Goal: Book appointment/travel/reservation

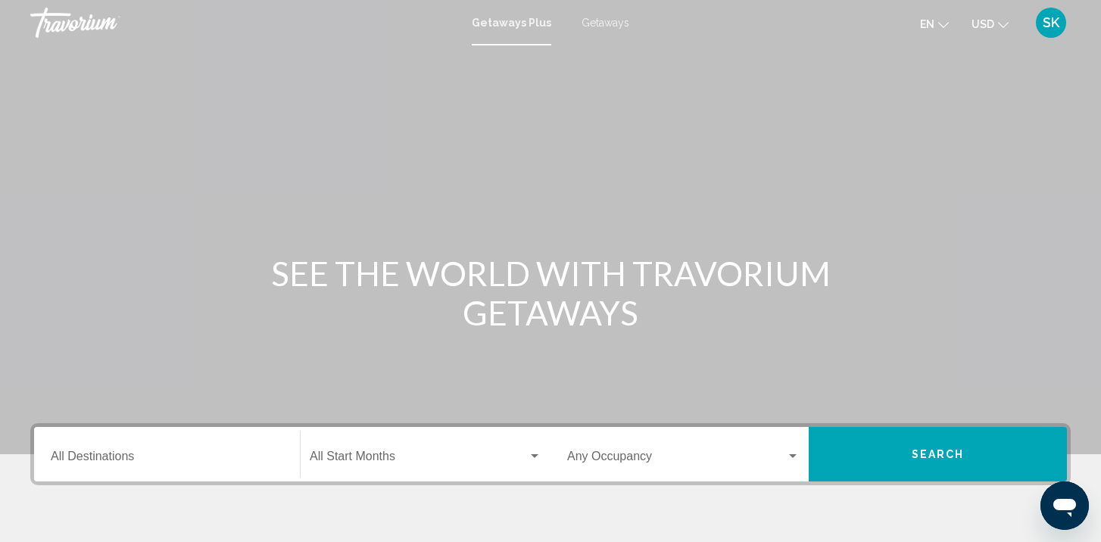
click at [592, 18] on span "Getaways" at bounding box center [605, 23] width 48 height 12
click at [170, 447] on div "Destination All Destinations" at bounding box center [167, 455] width 232 height 48
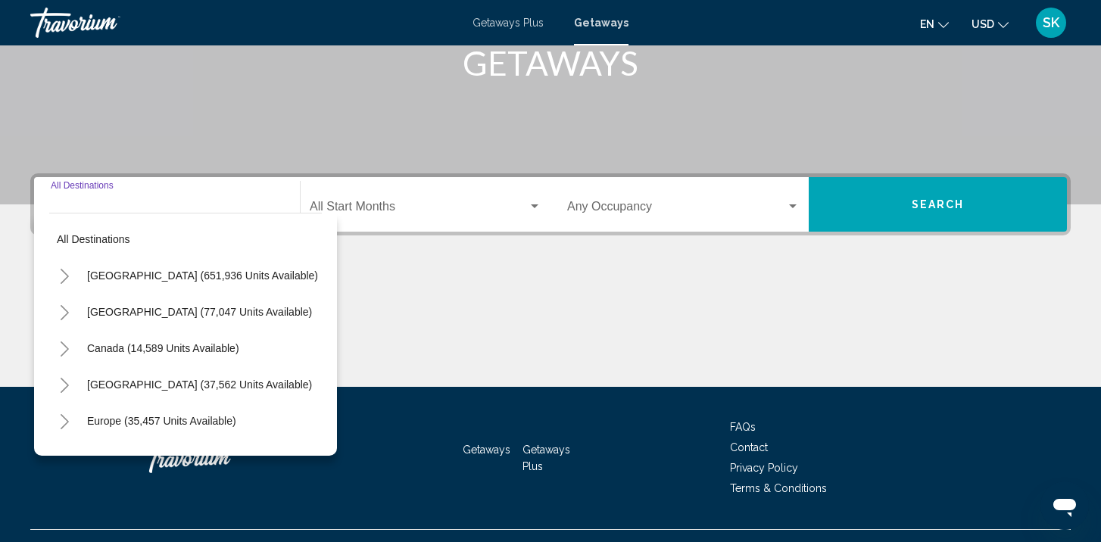
scroll to position [280, 0]
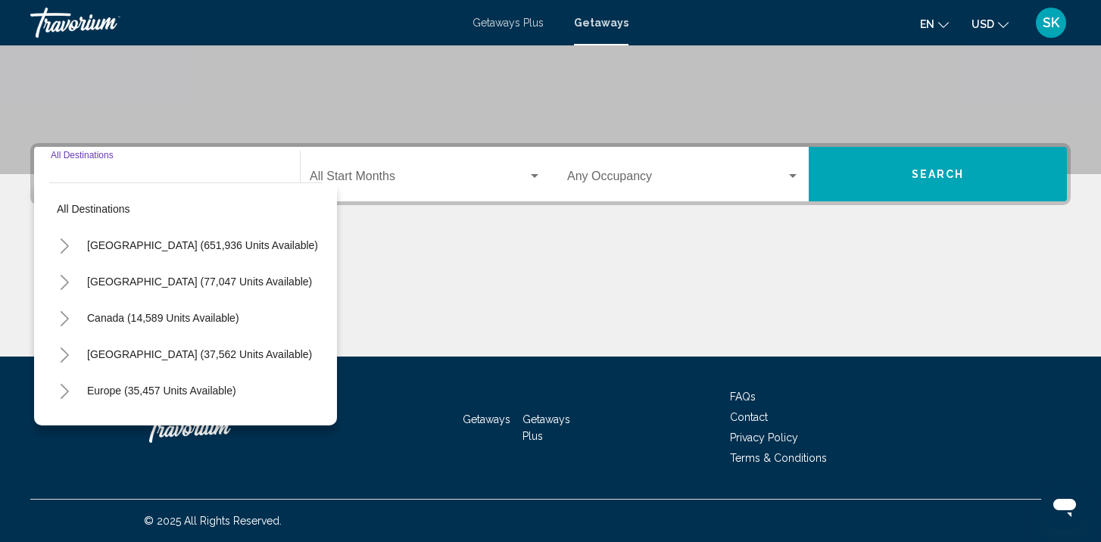
click at [65, 241] on icon "Toggle United States (651,936 units available)" at bounding box center [64, 245] width 11 height 15
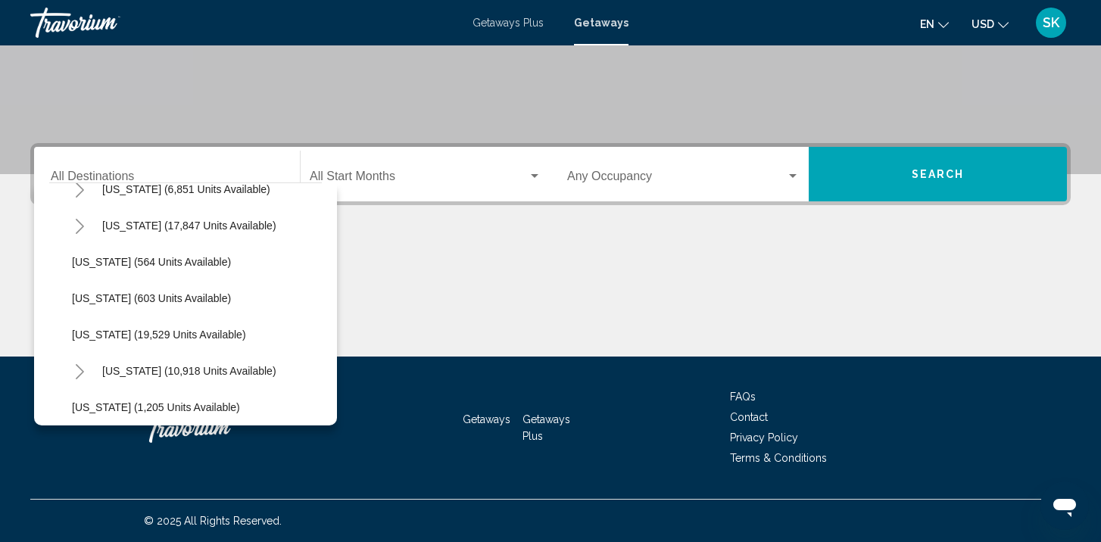
scroll to position [1113, 0]
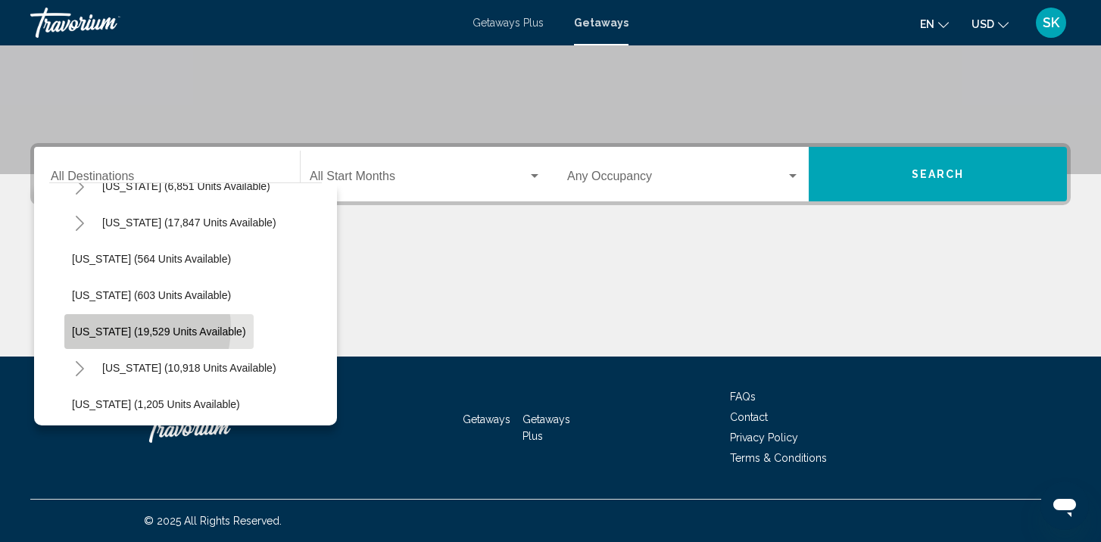
click at [134, 328] on span "[US_STATE] (19,529 units available)" at bounding box center [159, 331] width 174 height 12
type input "**********"
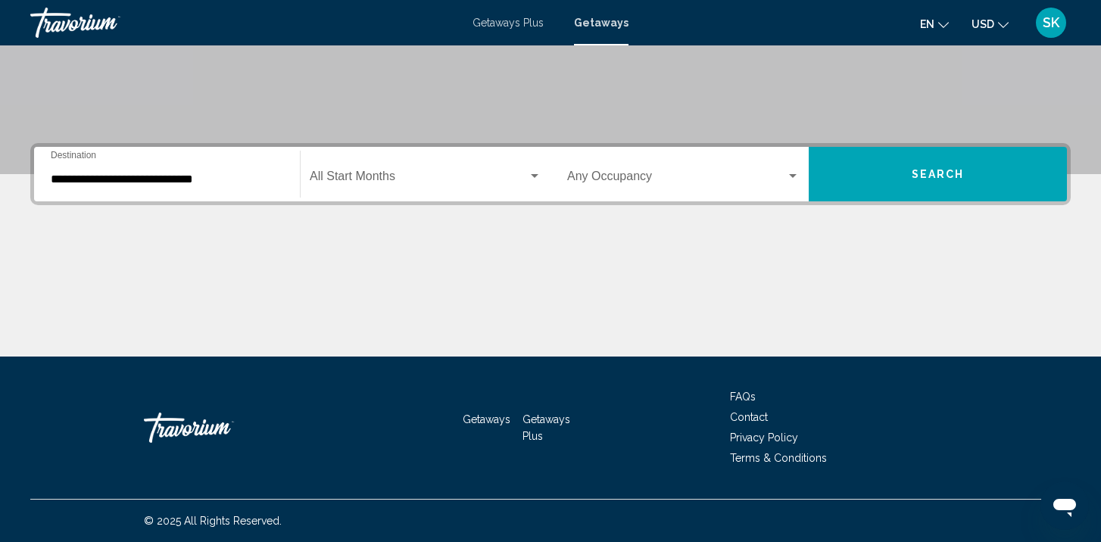
click at [404, 188] on div "Start Month All Start Months" at bounding box center [426, 175] width 232 height 48
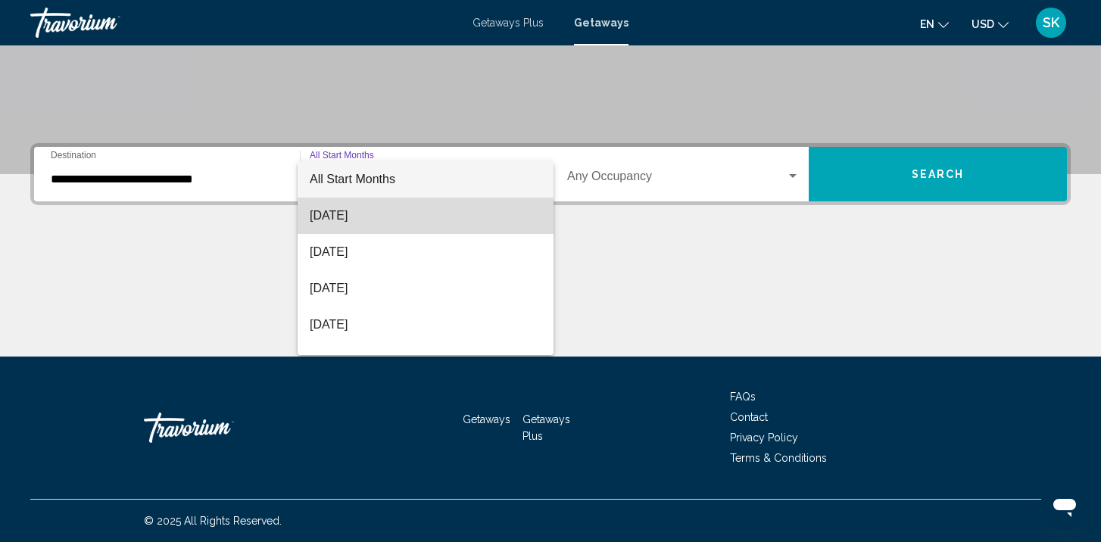
click at [378, 216] on span "[DATE]" at bounding box center [426, 216] width 232 height 36
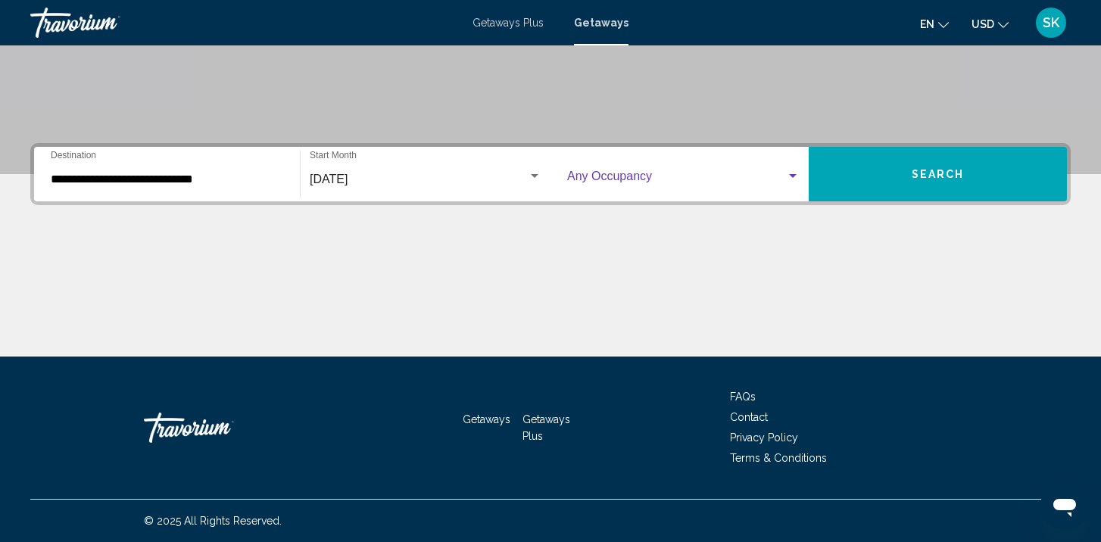
click at [790, 176] on div "Search widget" at bounding box center [793, 176] width 8 height 4
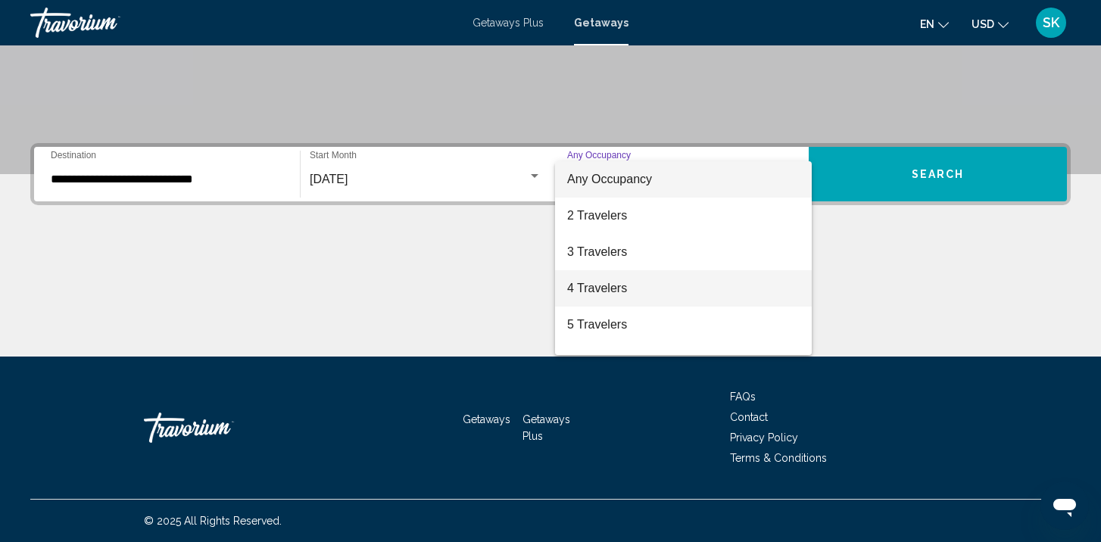
click at [645, 292] on span "4 Travelers" at bounding box center [683, 288] width 232 height 36
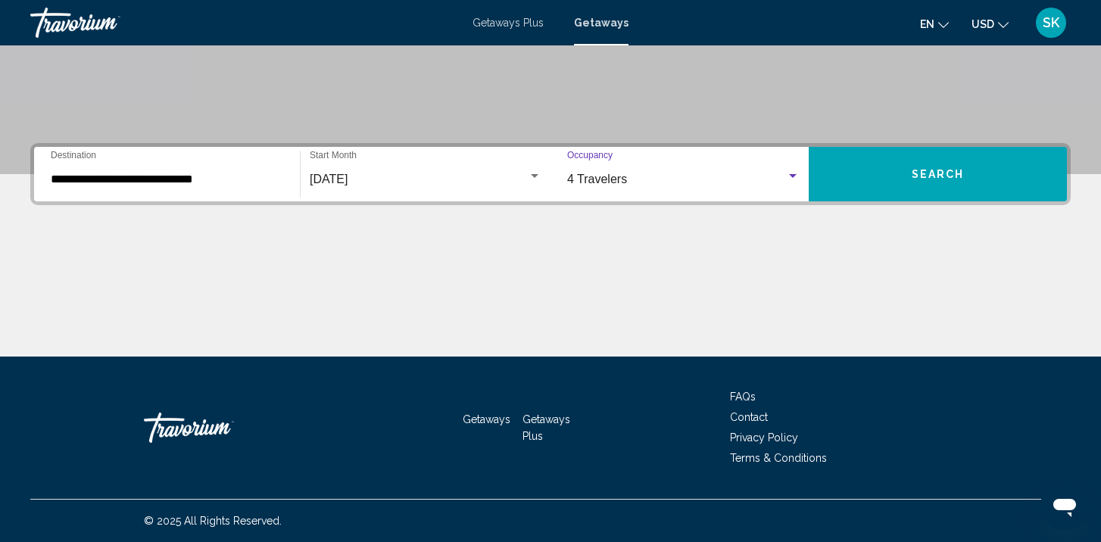
click at [922, 177] on span "Search" at bounding box center [937, 175] width 53 height 12
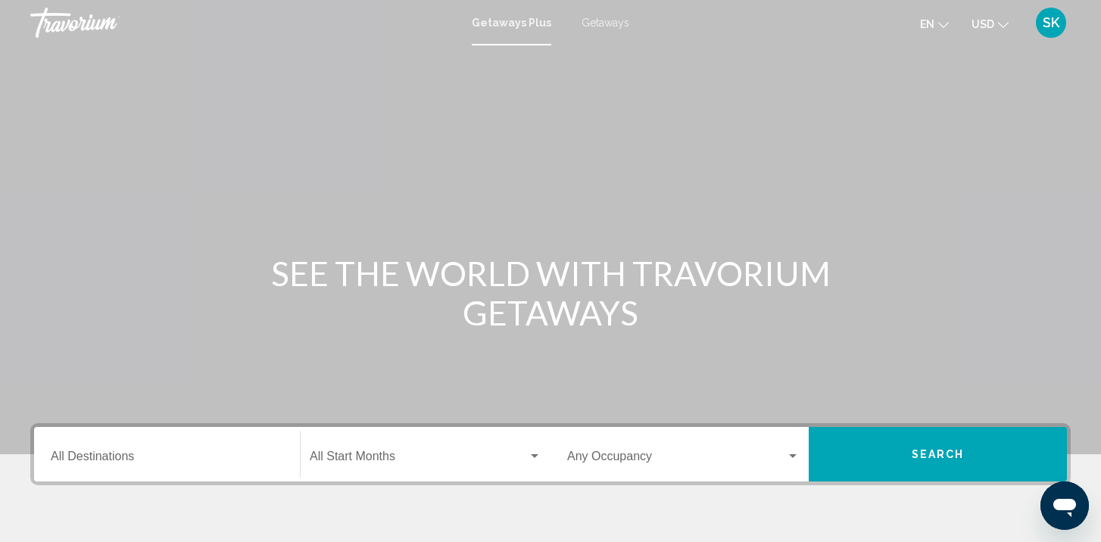
click at [621, 18] on span "Getaways" at bounding box center [605, 23] width 48 height 12
click at [73, 463] on input "Destination All Destinations" at bounding box center [167, 460] width 232 height 14
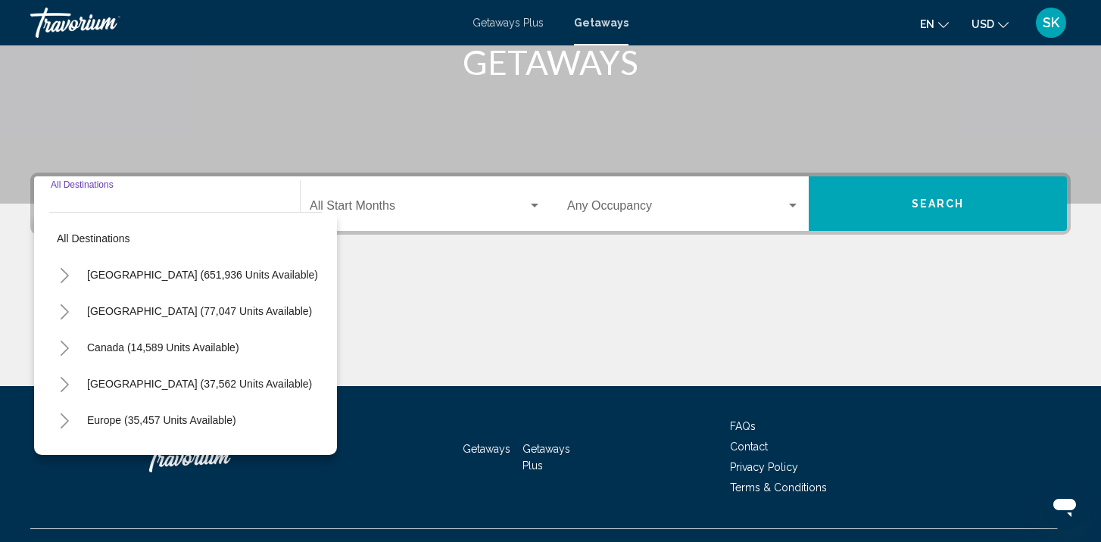
scroll to position [280, 0]
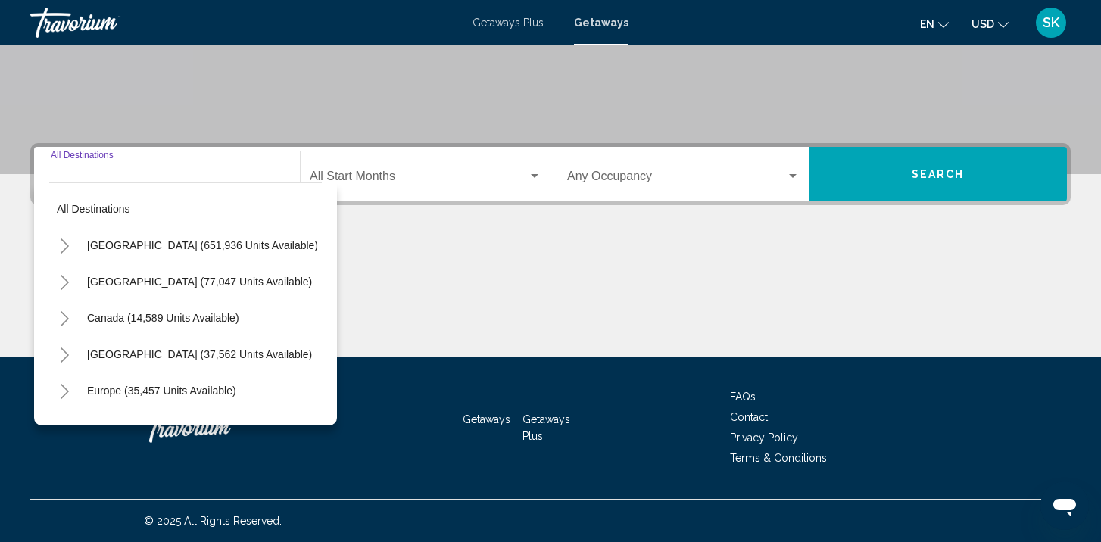
click at [64, 246] on icon "Toggle United States (651,936 units available)" at bounding box center [64, 245] width 11 height 15
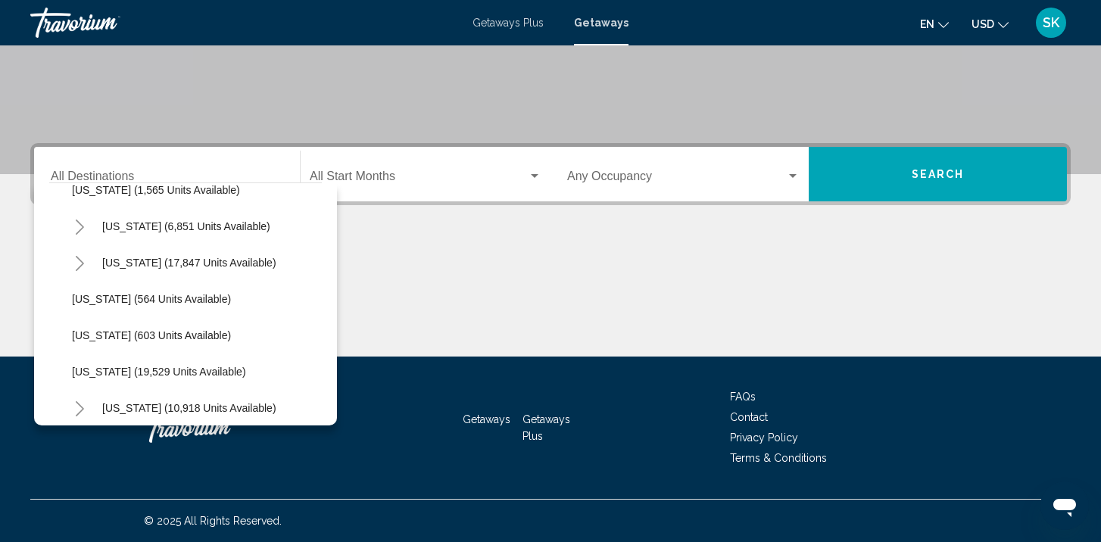
scroll to position [1128, 0]
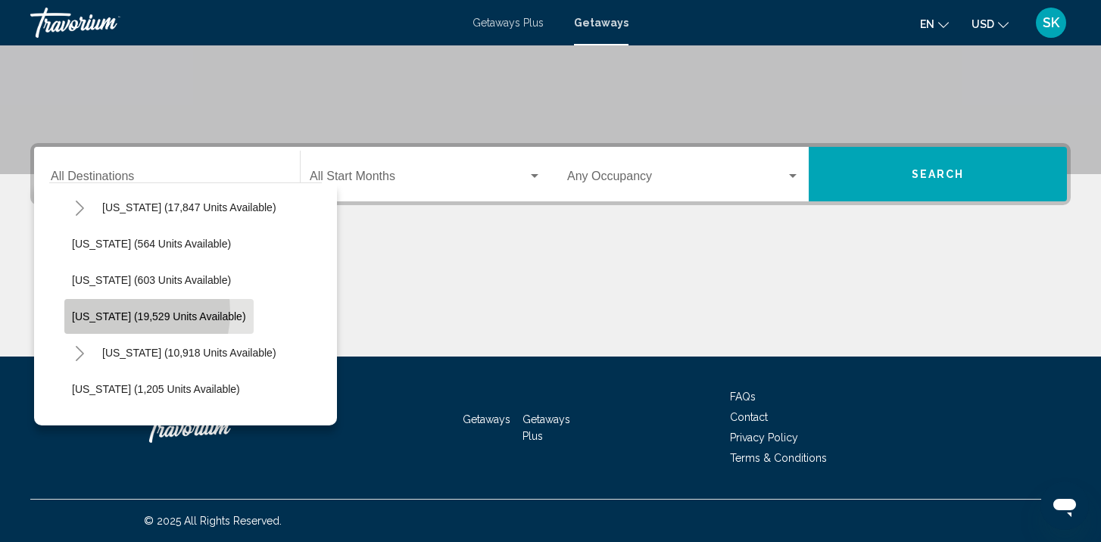
click at [114, 312] on span "[US_STATE] (19,529 units available)" at bounding box center [159, 316] width 174 height 12
type input "**********"
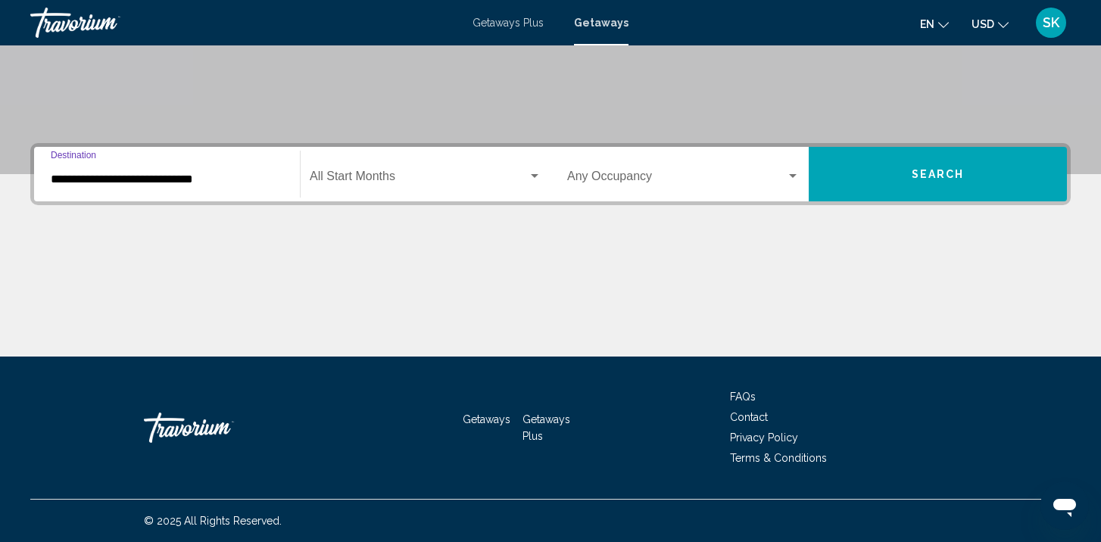
click at [378, 192] on div "Start Month All Start Months" at bounding box center [426, 175] width 232 height 48
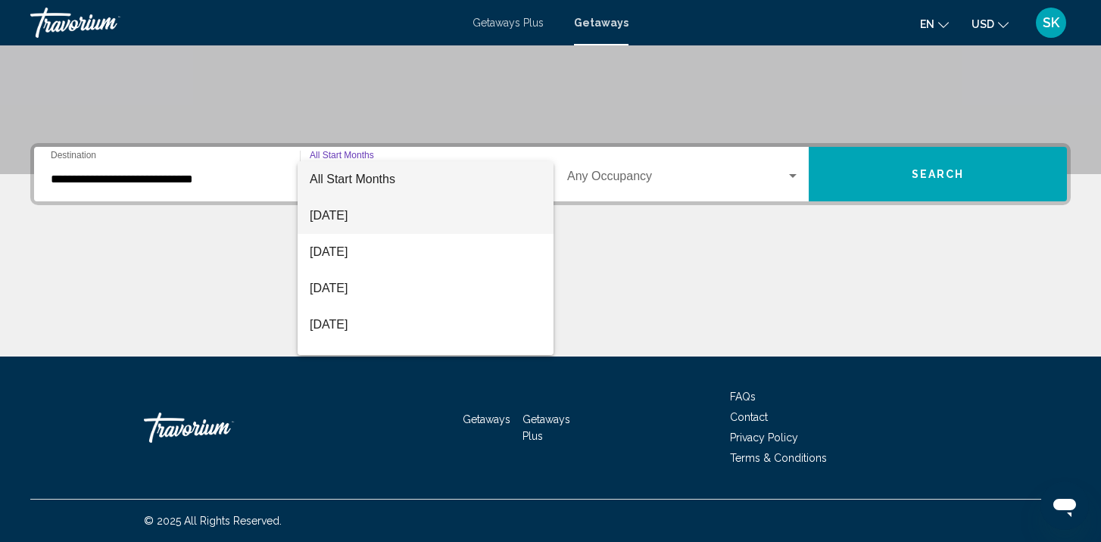
click at [360, 222] on span "[DATE]" at bounding box center [426, 216] width 232 height 36
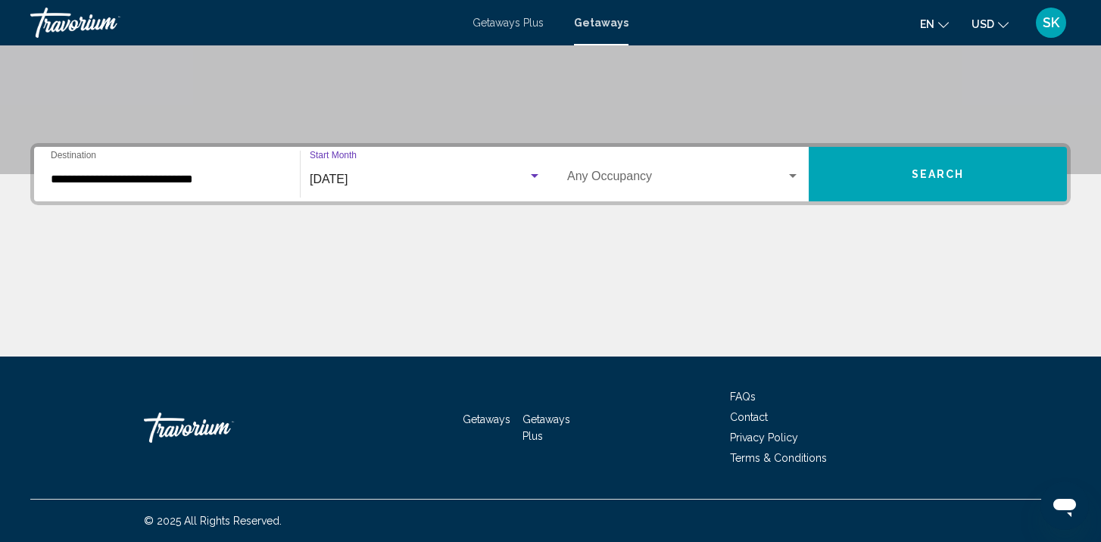
click at [603, 181] on span "Search widget" at bounding box center [676, 180] width 219 height 14
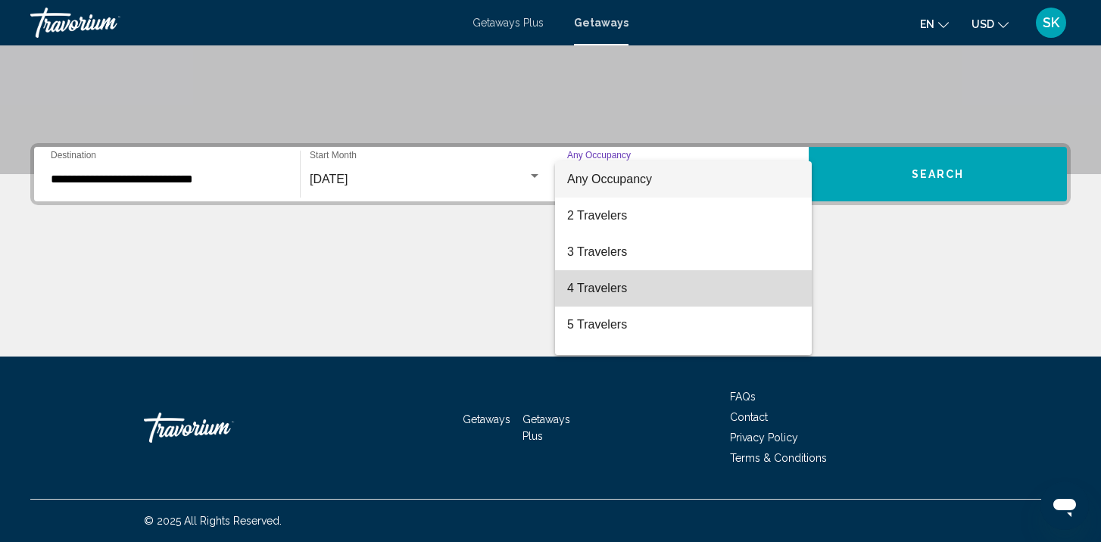
click at [620, 288] on span "4 Travelers" at bounding box center [683, 288] width 232 height 36
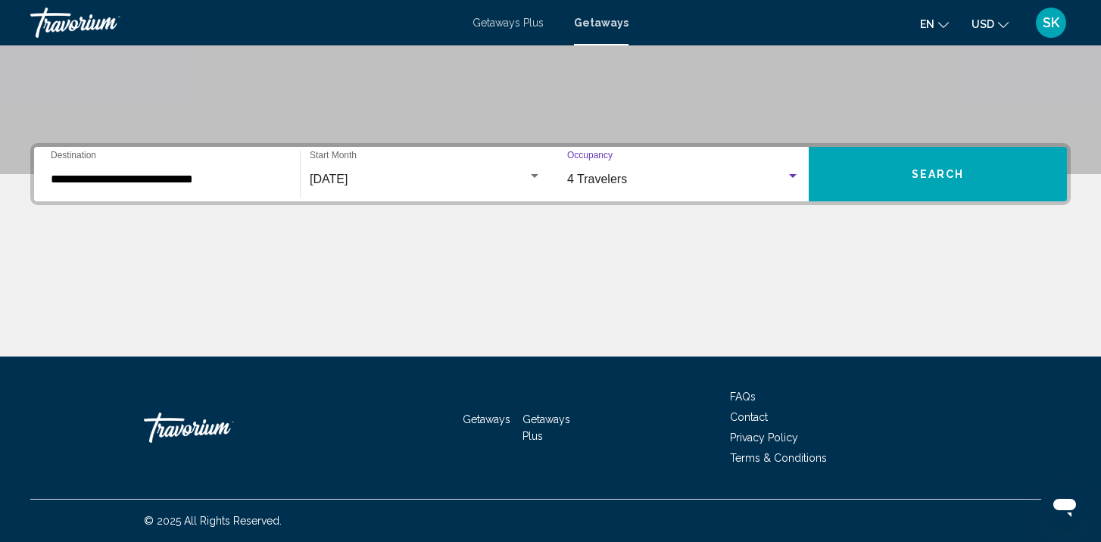
click at [980, 186] on button "Search" at bounding box center [937, 174] width 258 height 55
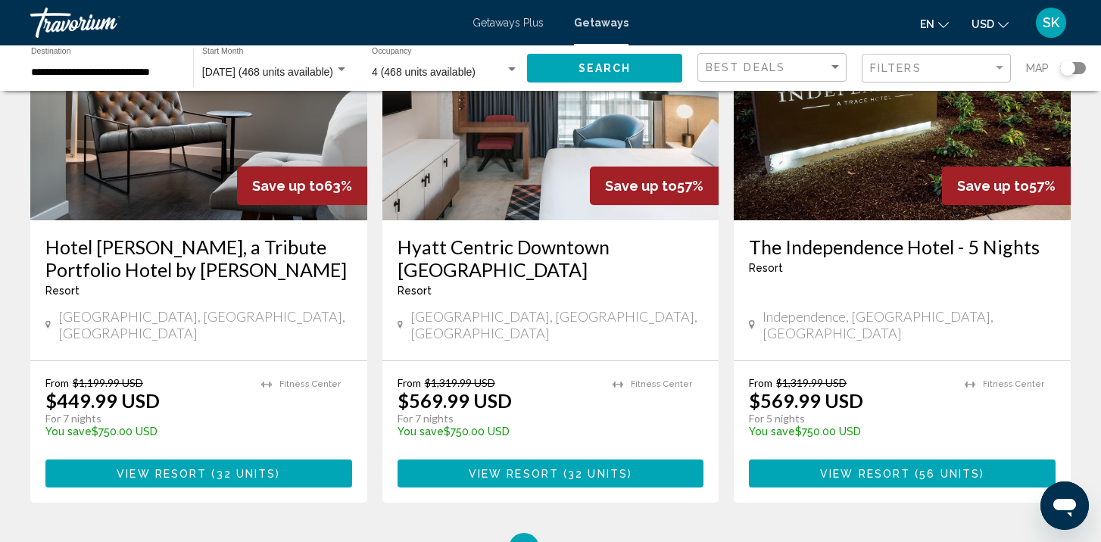
scroll to position [2015, 0]
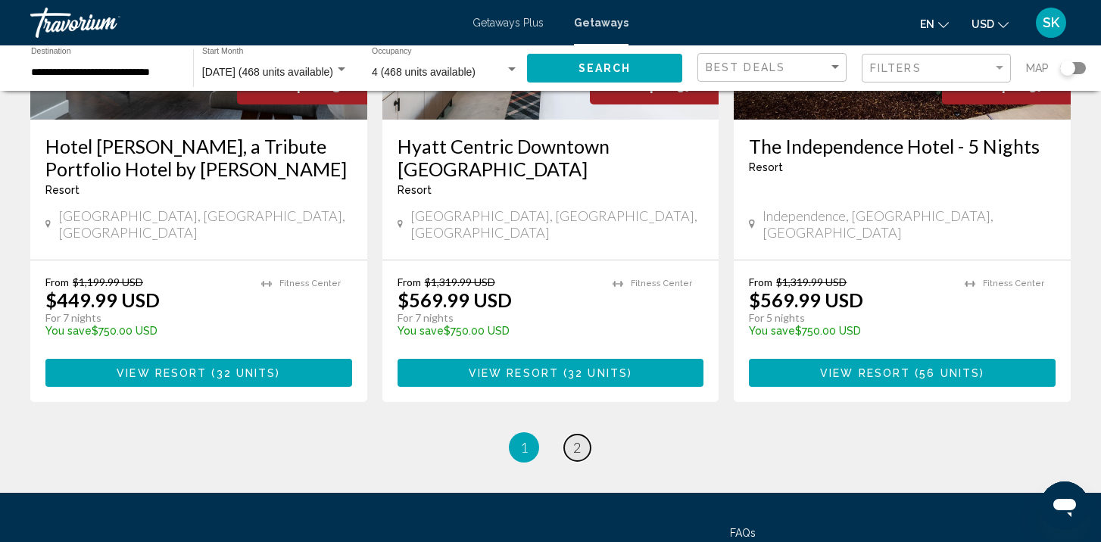
click at [580, 439] on span "2" at bounding box center [577, 447] width 8 height 17
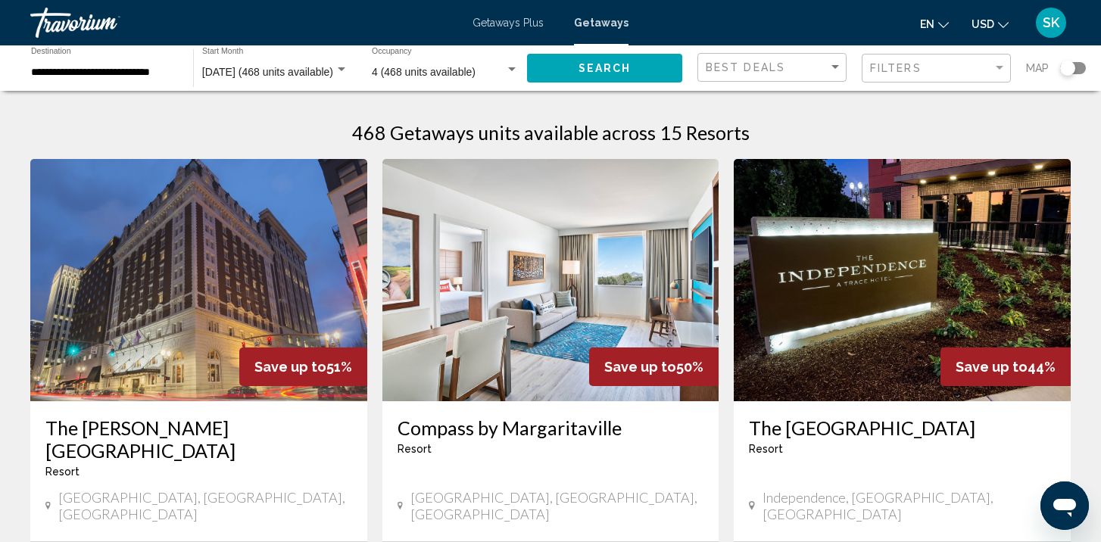
click at [108, 74] on input "**********" at bounding box center [104, 73] width 147 height 12
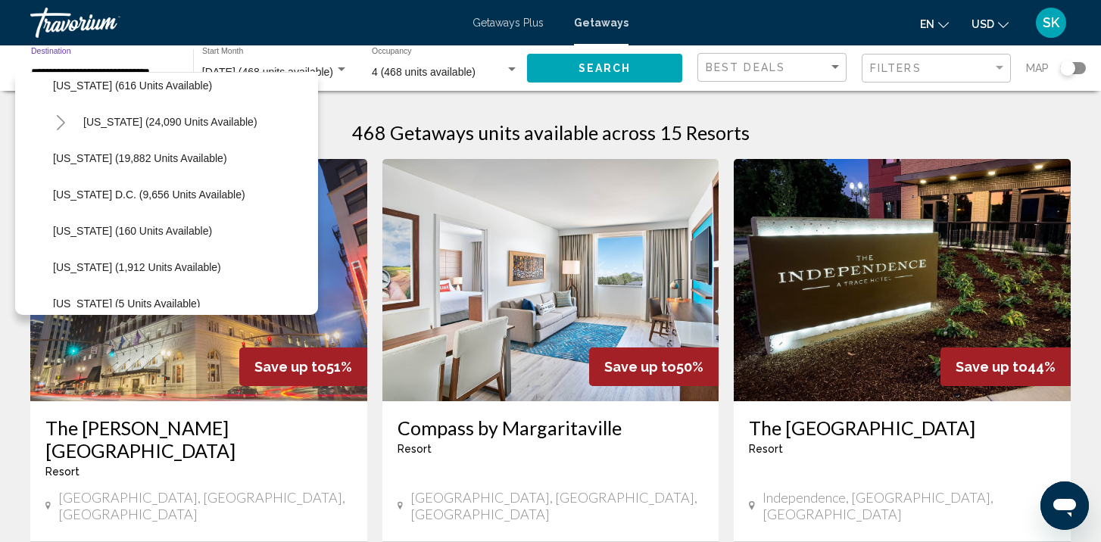
scroll to position [1512, 0]
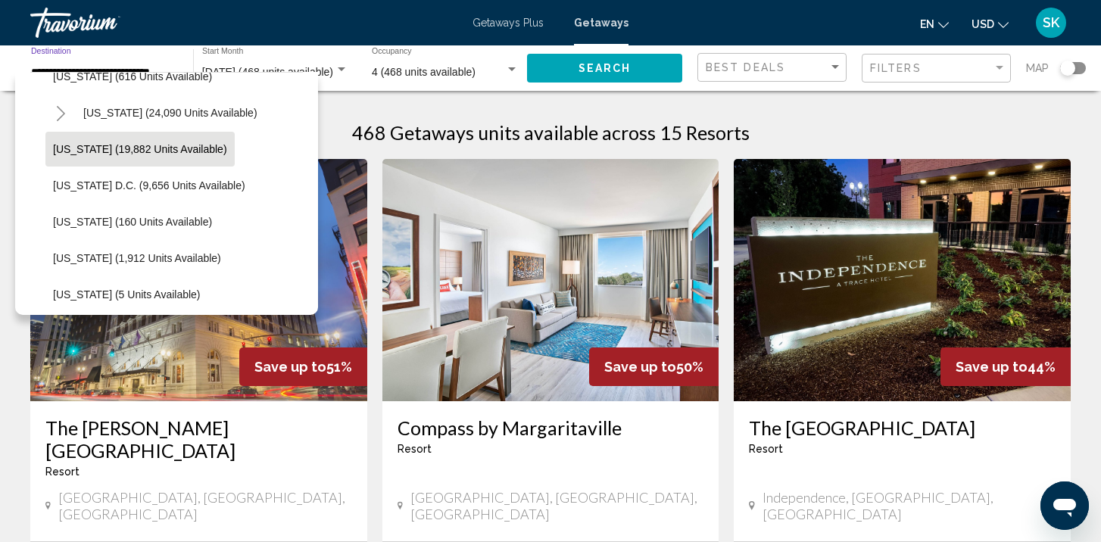
click at [93, 143] on span "[US_STATE] (19,882 units available)" at bounding box center [140, 149] width 174 height 12
type input "**********"
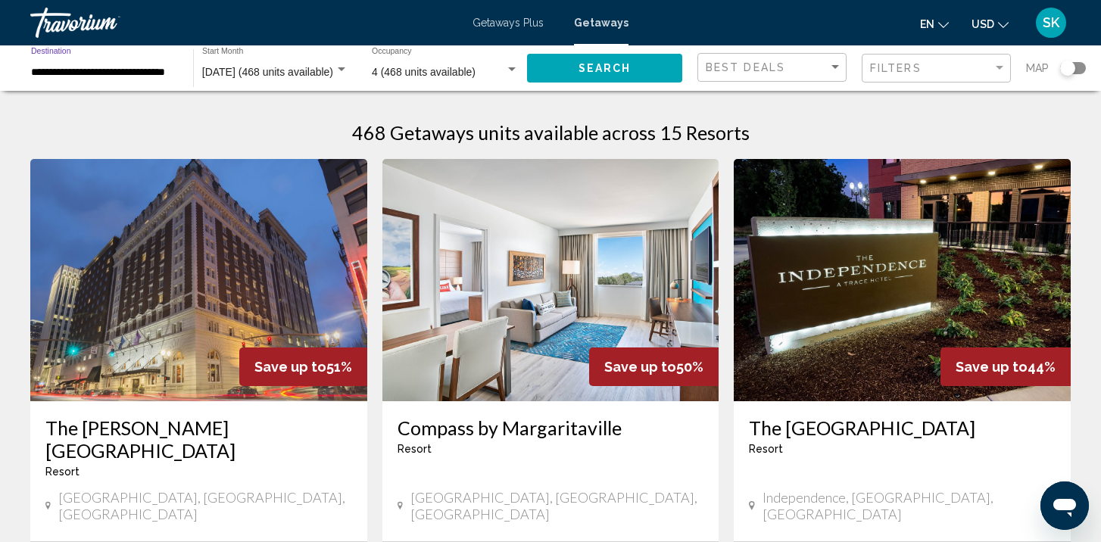
click at [102, 62] on div "**********" at bounding box center [104, 69] width 147 height 42
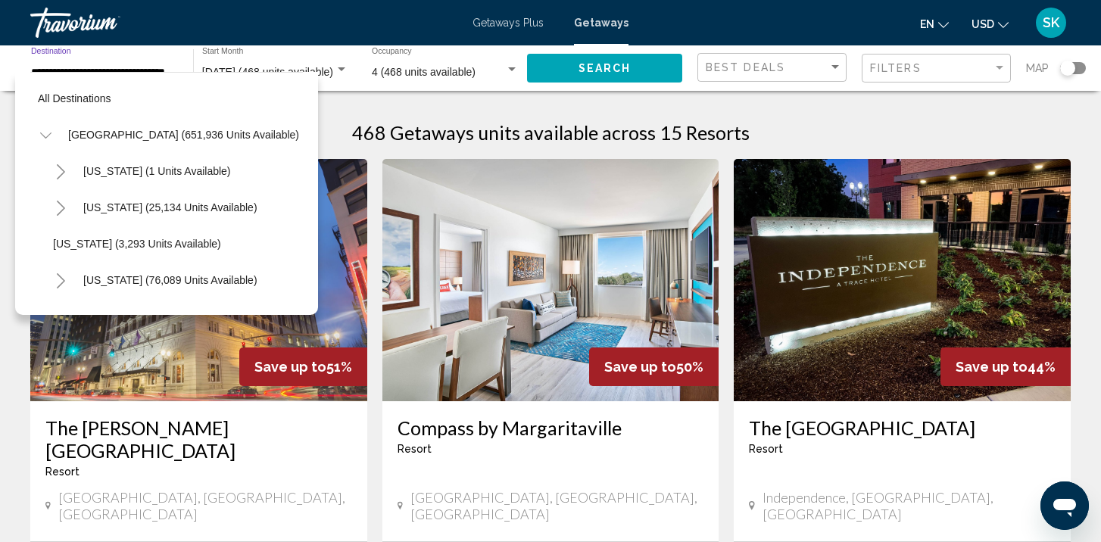
scroll to position [1471, 0]
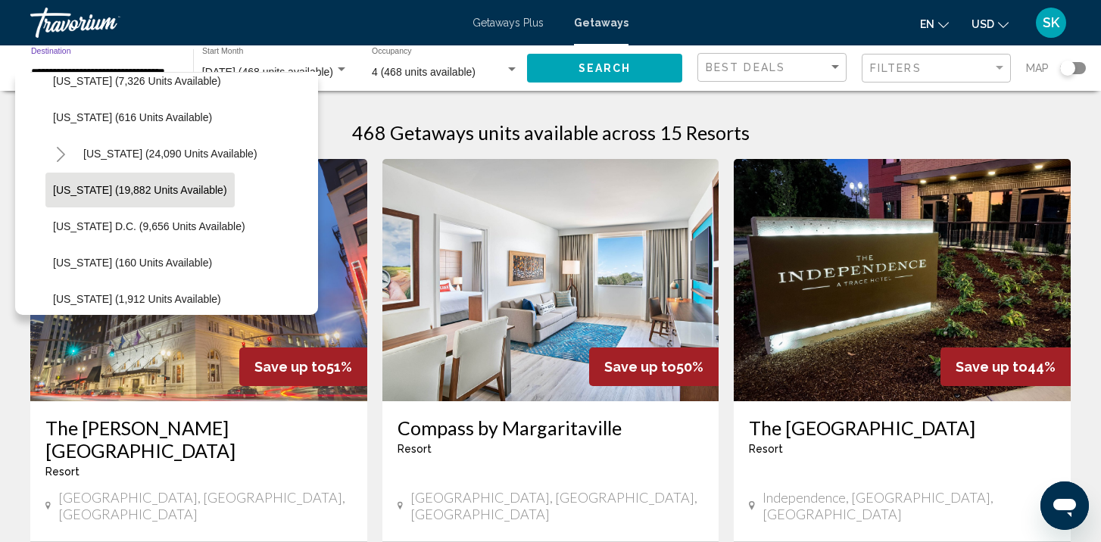
click at [55, 194] on span "[US_STATE] (19,882 units available)" at bounding box center [140, 190] width 174 height 12
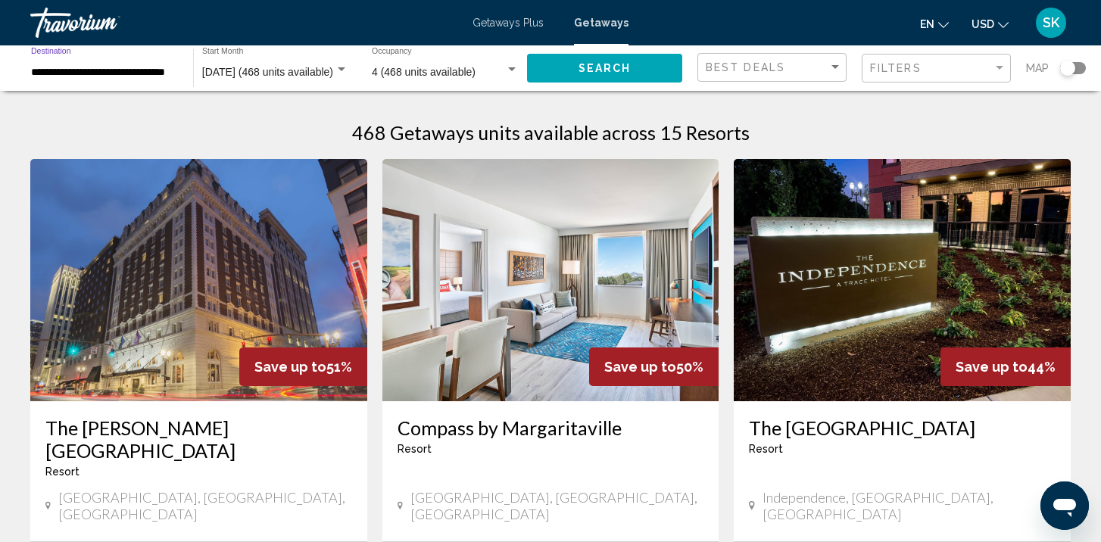
scroll to position [0, 0]
click at [589, 76] on button "Search" at bounding box center [604, 68] width 155 height 28
